Goal: Communication & Community: Answer question/provide support

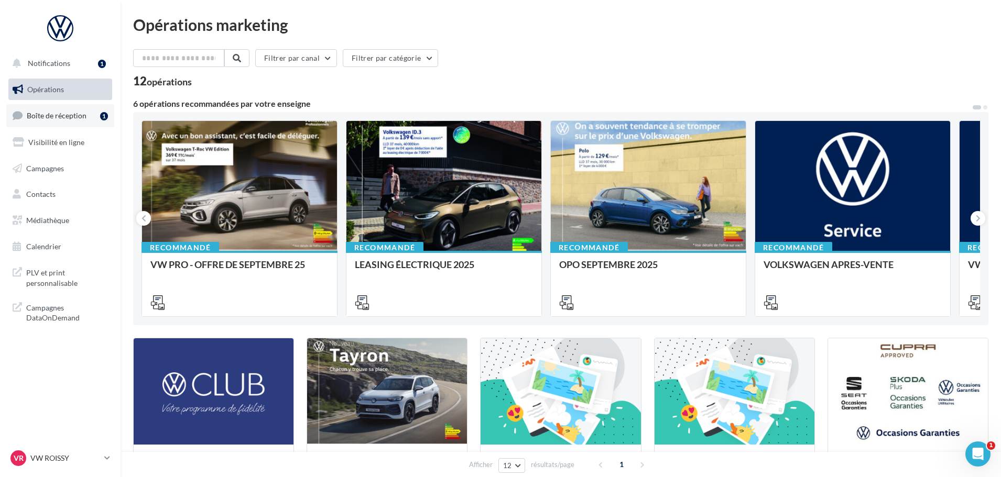
click at [58, 119] on span "Boîte de réception" at bounding box center [57, 115] width 60 height 9
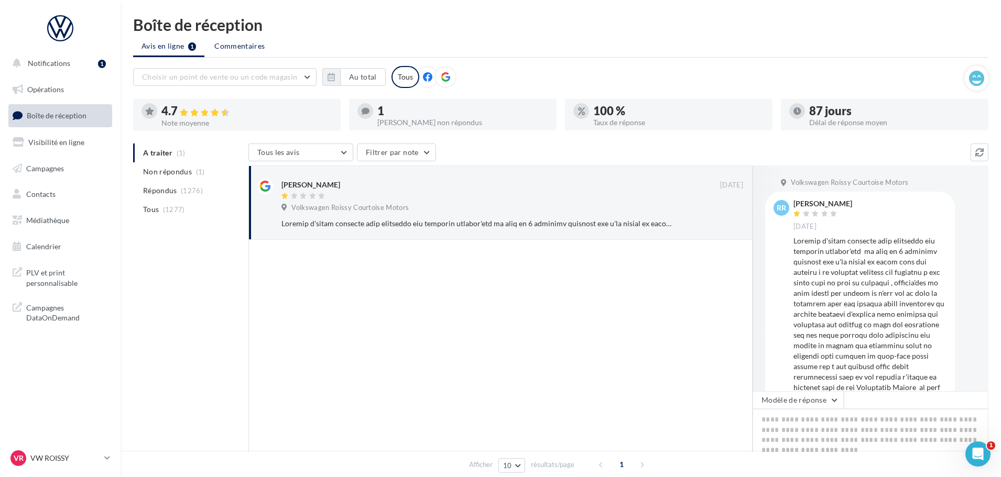
click at [234, 46] on span "Commentaires" at bounding box center [239, 45] width 50 height 9
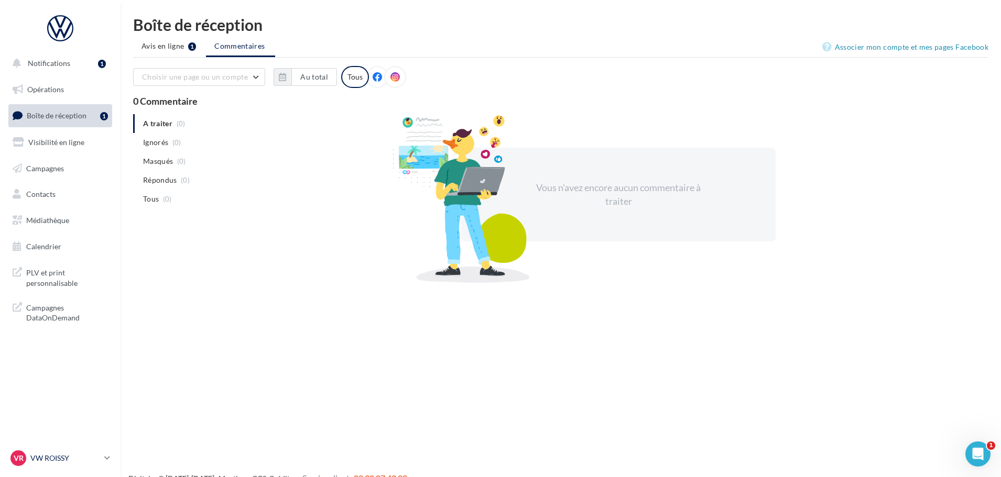
click at [76, 455] on p "VW ROISSY" at bounding box center [65, 458] width 70 height 10
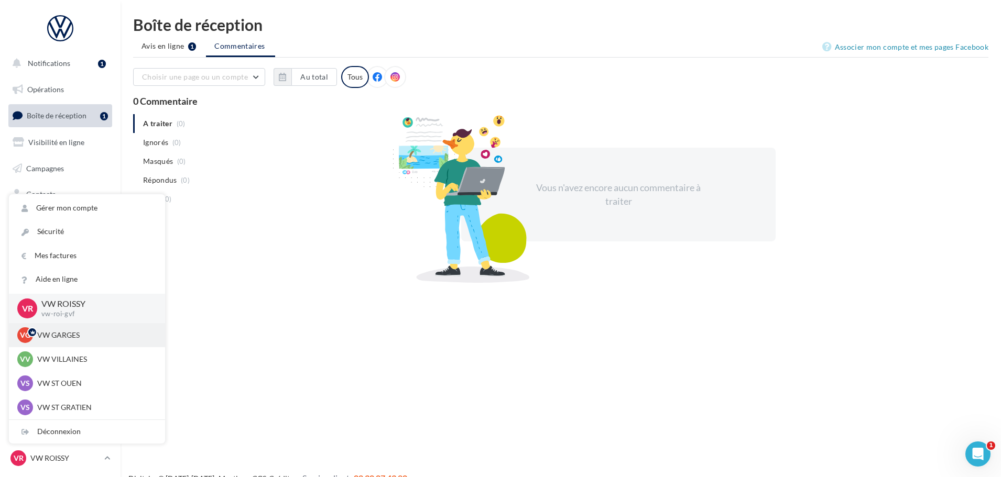
click at [67, 334] on p "VW GARGES" at bounding box center [94, 335] width 115 height 10
